Goal: Task Accomplishment & Management: Use online tool/utility

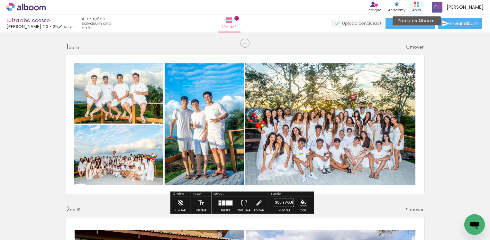
click at [419, 4] on rect at bounding box center [418, 5] width 2 height 2
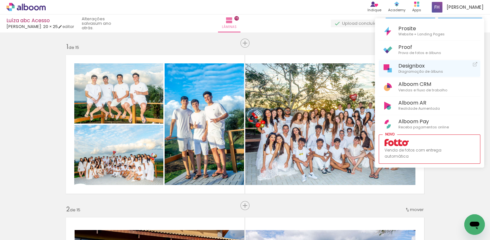
click at [412, 66] on span "Designbox" at bounding box center [420, 66] width 45 height 6
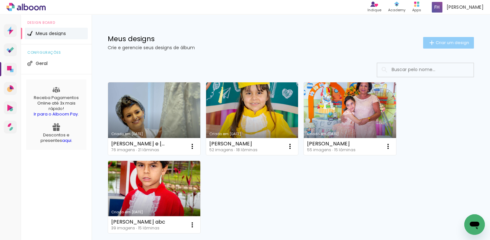
click at [438, 43] on span "Criar um design" at bounding box center [451, 42] width 33 height 4
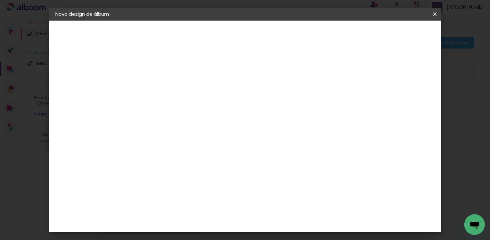
click at [160, 85] on input at bounding box center [160, 86] width 0 height 10
type input "irmãos"
type paper-input "irmãos"
click at [0, 0] on slot "Avançar" at bounding box center [0, 0] width 0 height 0
click at [160, 124] on input at bounding box center [176, 122] width 65 height 8
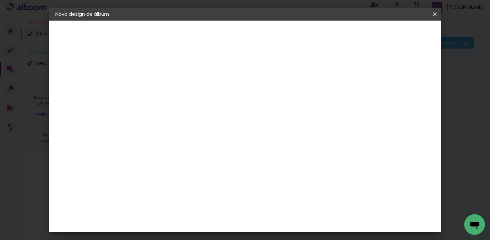
type input "sal"
type paper-input "sal"
click at [187, 195] on div "[PERSON_NAME]" at bounding box center [177, 195] width 43 height 5
click at [267, 37] on paper-button "Avançar" at bounding box center [251, 34] width 31 height 11
click at [204, 138] on span "20 × 25" at bounding box center [189, 146] width 30 height 17
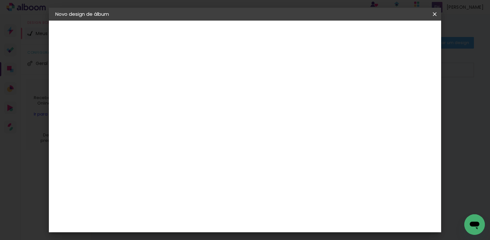
click at [275, 40] on header "Modelo Escolha o modelo do álbum. Voltar Avançar" at bounding box center [203, 40] width 142 height 38
click at [0, 0] on slot "Avançar" at bounding box center [0, 0] width 0 height 0
click at [391, 32] on span "Iniciar design" at bounding box center [376, 34] width 29 height 4
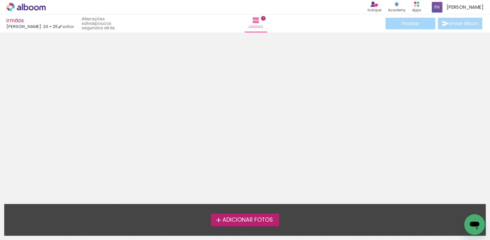
click at [245, 220] on span "Adicionar Fotos" at bounding box center [247, 220] width 50 height 6
click at [0, 0] on input "file" at bounding box center [0, 0] width 0 height 0
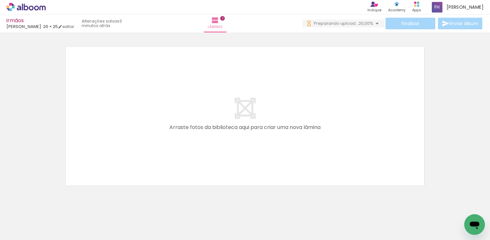
click at [27, 231] on span "Adicionar Fotos" at bounding box center [22, 230] width 19 height 7
click at [0, 0] on input "file" at bounding box center [0, 0] width 0 height 0
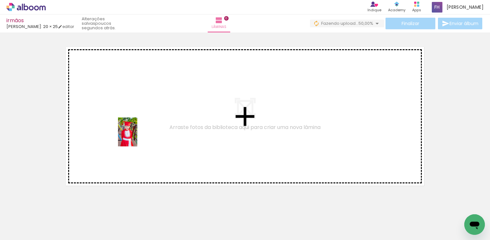
drag, startPoint x: 102, startPoint y: 224, endPoint x: 137, endPoint y: 137, distance: 94.4
click at [137, 137] on quentale-workspace at bounding box center [245, 120] width 490 height 240
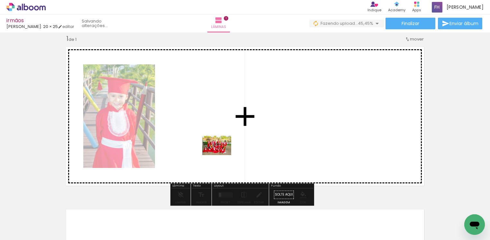
drag, startPoint x: 139, startPoint y: 222, endPoint x: 222, endPoint y: 156, distance: 105.6
click at [222, 156] on quentale-workspace at bounding box center [245, 120] width 490 height 240
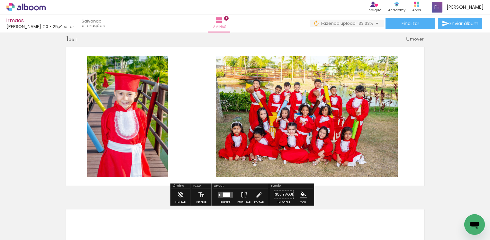
click at [35, 220] on iron-icon at bounding box center [32, 220] width 5 height 5
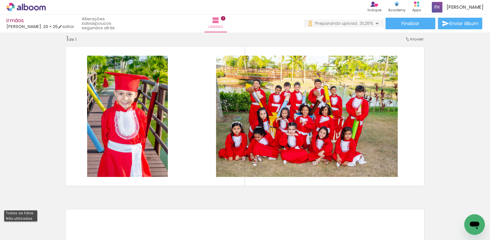
click at [0, 0] on slot "Não utilizadas" at bounding box center [0, 0] width 0 height 0
type input "Não utilizadas"
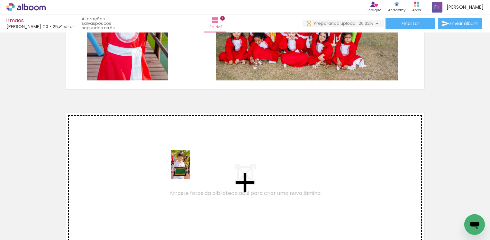
drag, startPoint x: 174, startPoint y: 224, endPoint x: 190, endPoint y: 169, distance: 57.2
click at [190, 169] on quentale-workspace at bounding box center [245, 120] width 490 height 240
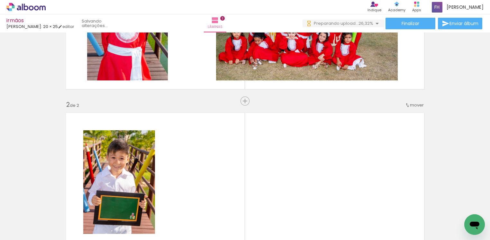
scroll to position [170, 0]
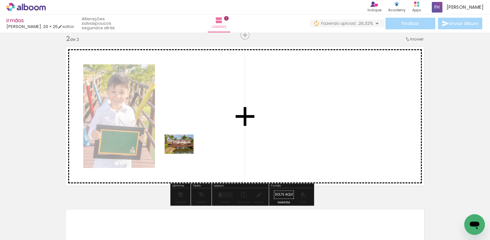
drag, startPoint x: 79, startPoint y: 216, endPoint x: 184, endPoint y: 154, distance: 122.3
click at [184, 154] on quentale-workspace at bounding box center [245, 120] width 490 height 240
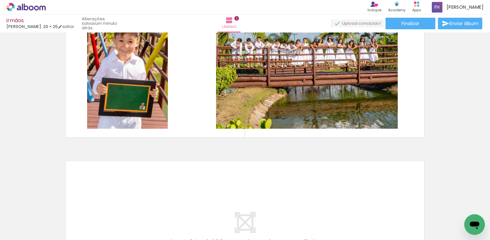
scroll to position [0, 65]
drag, startPoint x: 215, startPoint y: 225, endPoint x: 225, endPoint y: 201, distance: 26.0
click at [225, 202] on div at bounding box center [215, 218] width 21 height 32
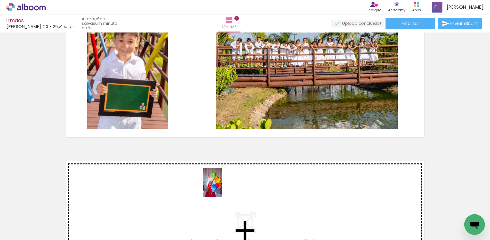
drag, startPoint x: 213, startPoint y: 220, endPoint x: 222, endPoint y: 187, distance: 34.0
click at [222, 187] on quentale-workspace at bounding box center [245, 120] width 490 height 240
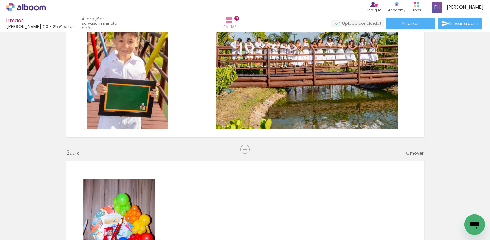
scroll to position [333, 0]
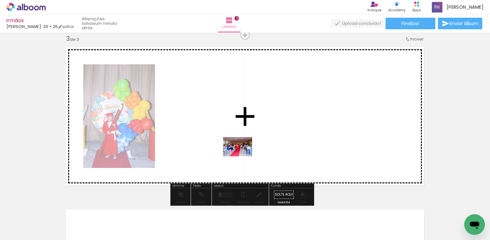
drag, startPoint x: 226, startPoint y: 222, endPoint x: 242, endPoint y: 156, distance: 67.9
click at [242, 156] on quentale-workspace at bounding box center [245, 120] width 490 height 240
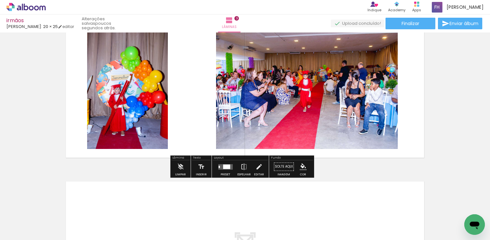
scroll to position [381, 0]
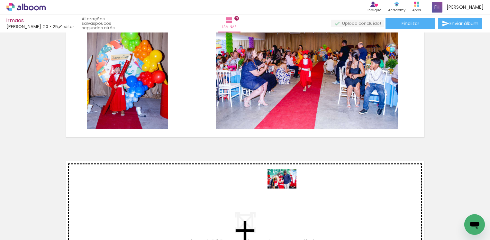
drag, startPoint x: 279, startPoint y: 217, endPoint x: 287, endPoint y: 188, distance: 29.9
click at [287, 188] on quentale-workspace at bounding box center [245, 120] width 490 height 240
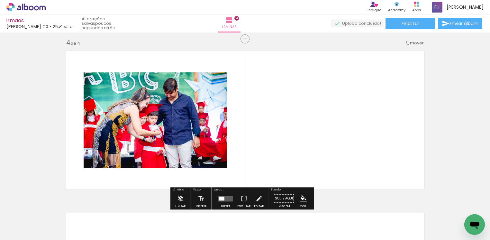
scroll to position [495, 0]
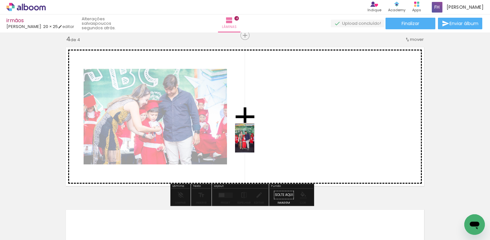
drag, startPoint x: 461, startPoint y: 217, endPoint x: 254, endPoint y: 143, distance: 220.2
click at [254, 143] on quentale-workspace at bounding box center [245, 120] width 490 height 240
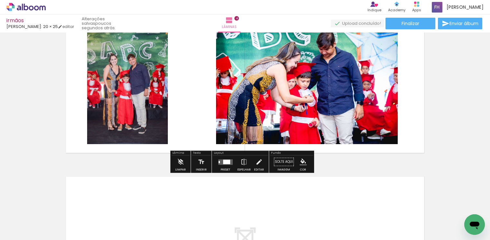
scroll to position [543, 0]
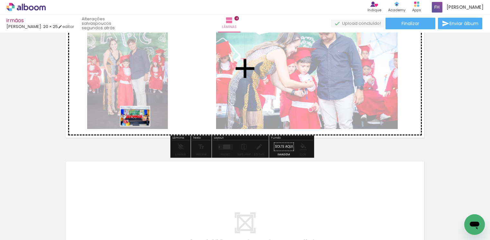
drag, startPoint x: 67, startPoint y: 218, endPoint x: 140, endPoint y: 126, distance: 117.3
click at [140, 126] on quentale-workspace at bounding box center [245, 120] width 490 height 240
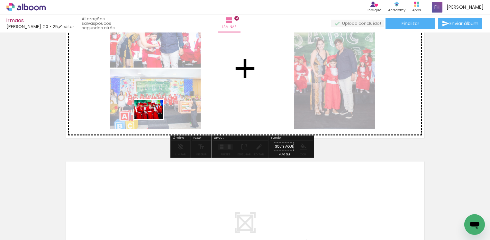
drag, startPoint x: 67, startPoint y: 221, endPoint x: 154, endPoint y: 119, distance: 134.3
click at [154, 119] on quentale-workspace at bounding box center [245, 120] width 490 height 240
